Goal: Task Accomplishment & Management: Complete application form

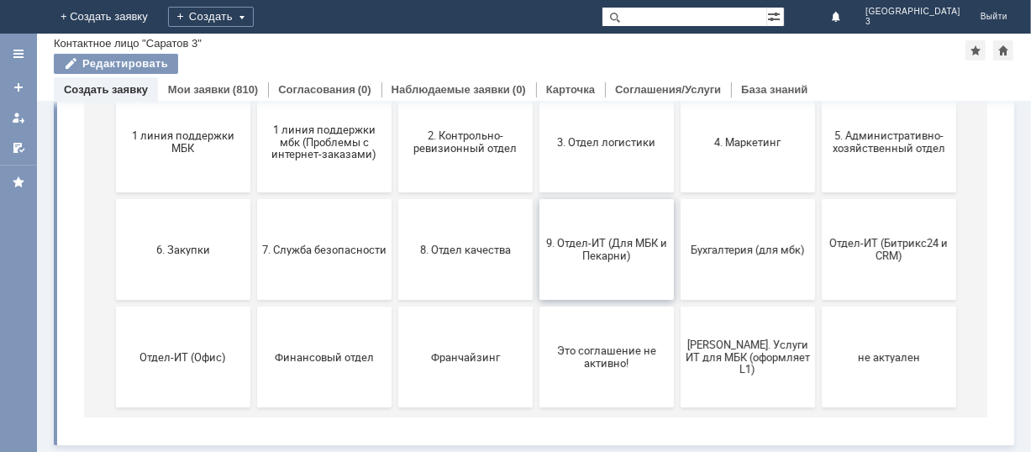
scroll to position [230, 0]
click at [566, 262] on span "9. Отдел-ИТ (Для МБК и Пекарни)" at bounding box center [605, 251] width 124 height 25
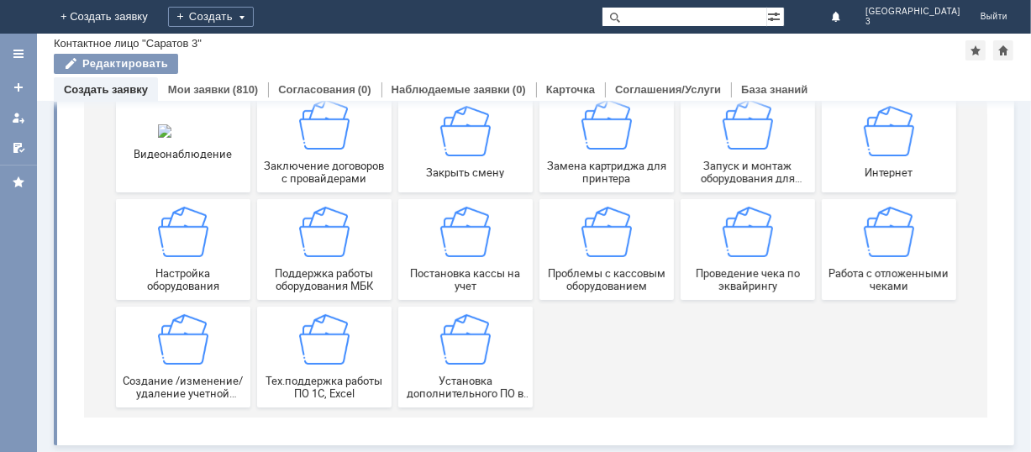
scroll to position [234, 0]
click at [886, 263] on div "Работа с отложенными чеками" at bounding box center [888, 250] width 124 height 86
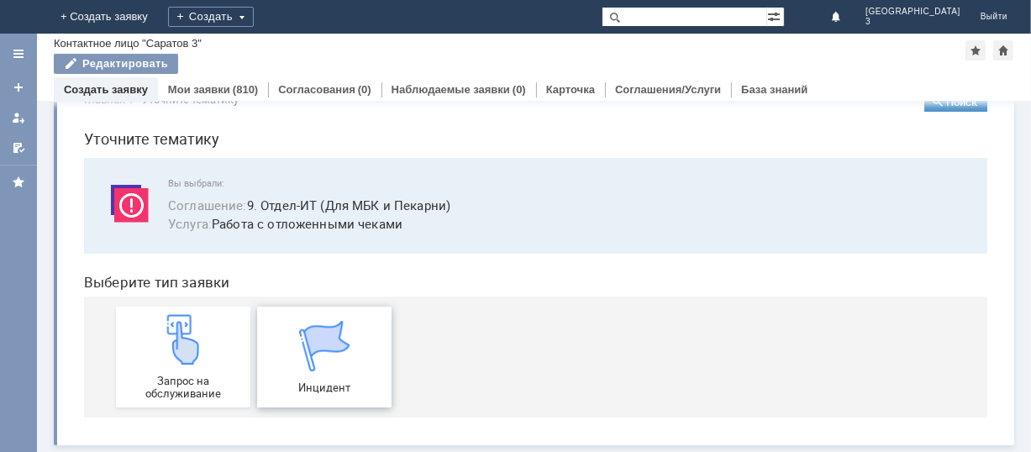
scroll to position [42, 0]
click at [169, 365] on div "Запрос на обслуживание" at bounding box center [182, 357] width 124 height 86
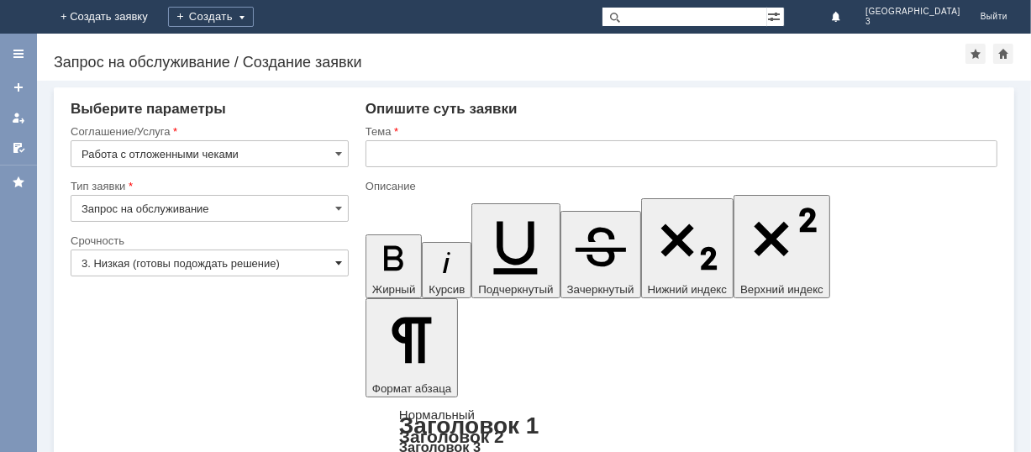
click at [335, 264] on span at bounding box center [338, 262] width 7 height 13
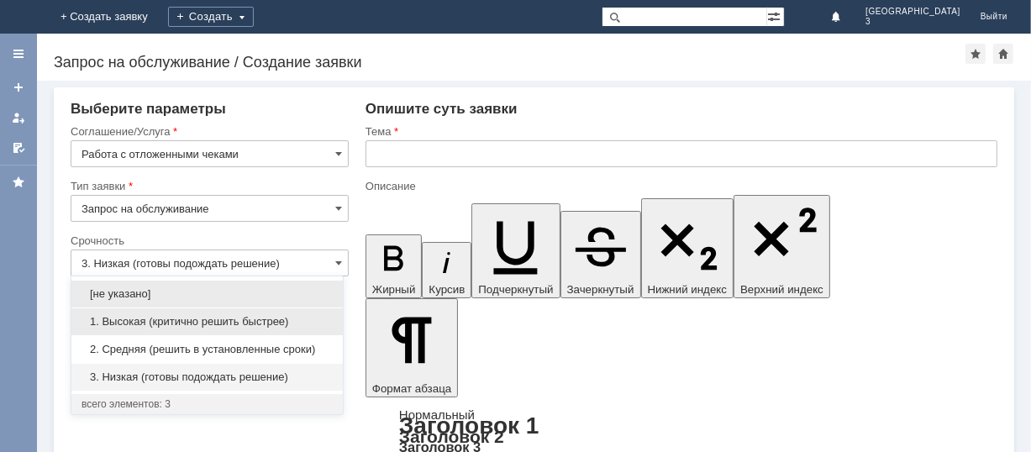
click at [244, 312] on div "1. Высокая (критично решить быстрее)" at bounding box center [206, 321] width 271 height 27
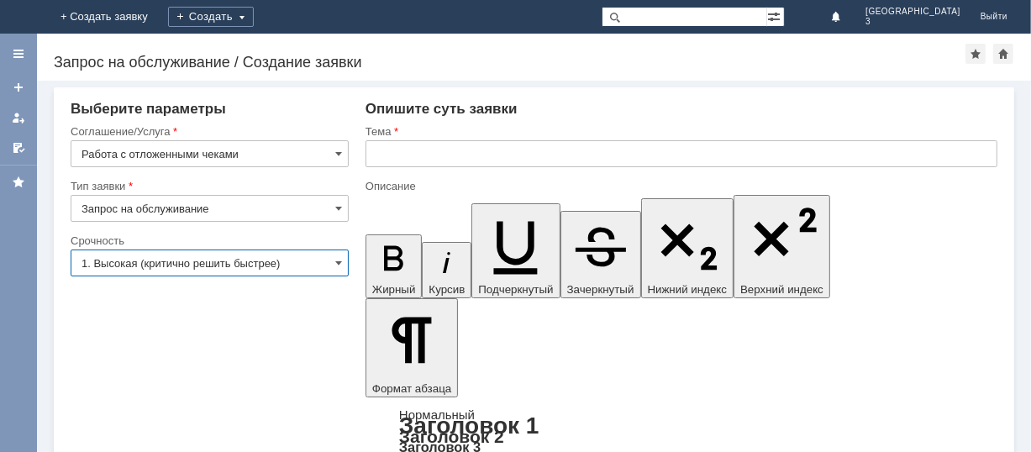
type input "1. Высокая (критично решить быстрее)"
click at [376, 155] on input "text" at bounding box center [681, 153] width 632 height 27
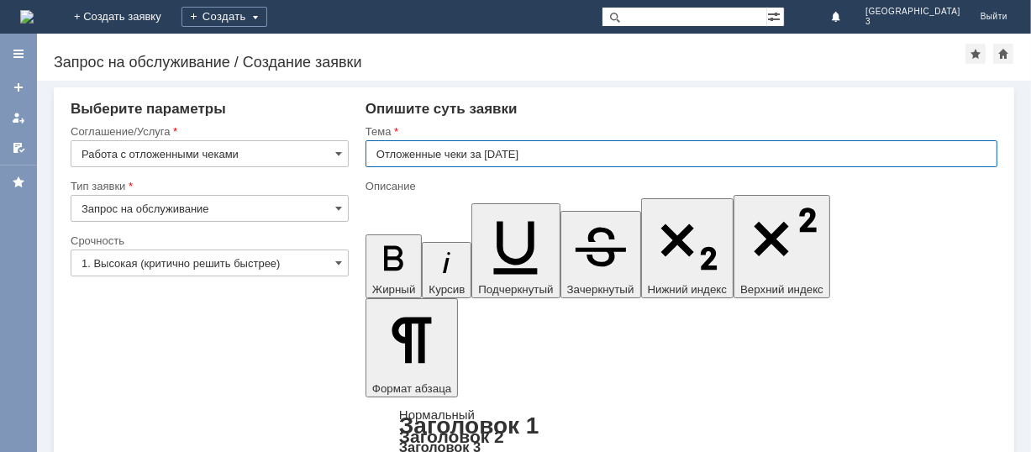
type input "Отложенные чеки за [DATE]"
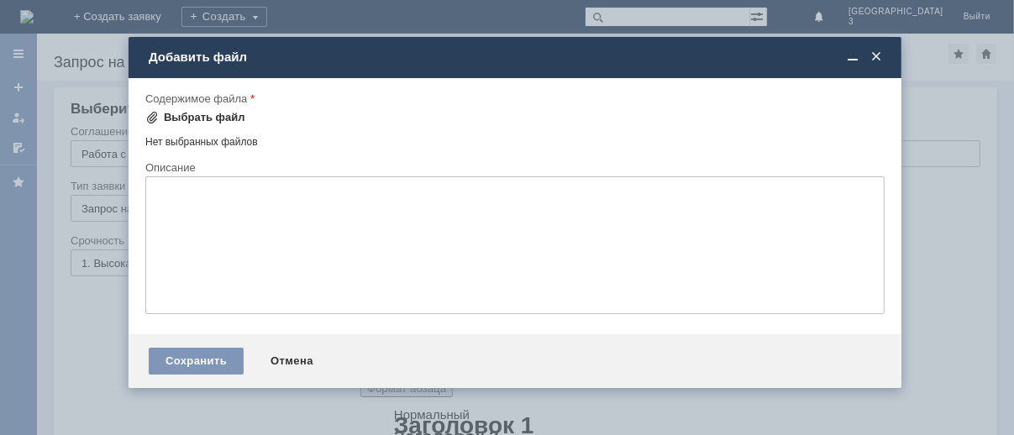
click at [198, 111] on div "Выбрать файл" at bounding box center [204, 117] width 81 height 13
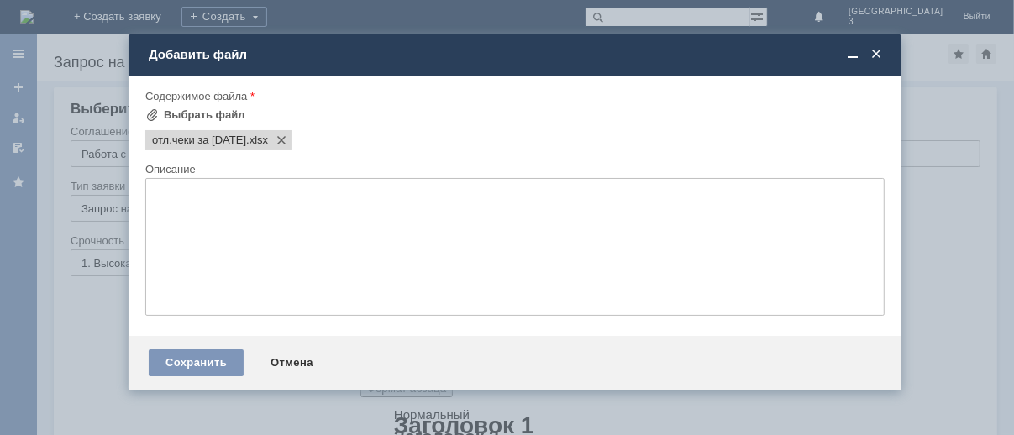
click at [874, 48] on span at bounding box center [876, 54] width 17 height 15
click at [874, 48] on div "Назад | Запрос на обслуживание / Создание заявки Запрос на обслуживание / Созда…" at bounding box center [525, 57] width 977 height 47
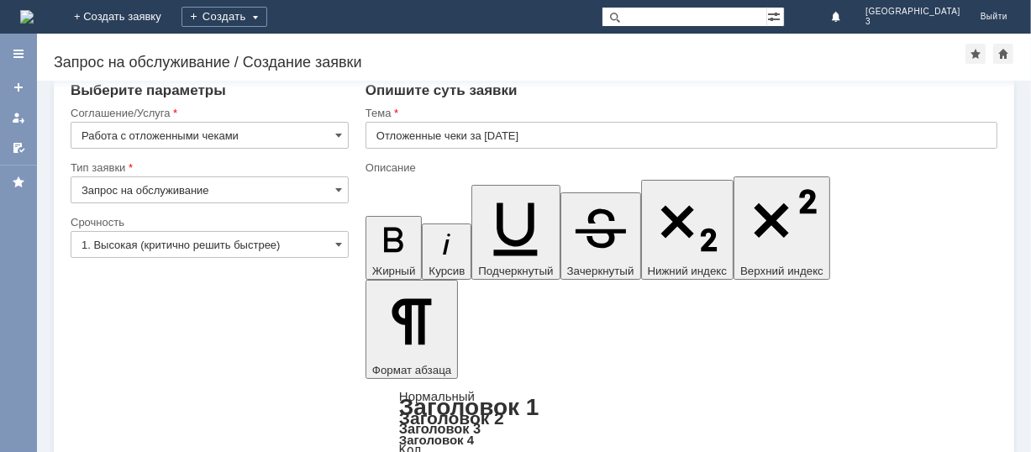
scroll to position [24, 0]
